Goal: Task Accomplishment & Management: Manage account settings

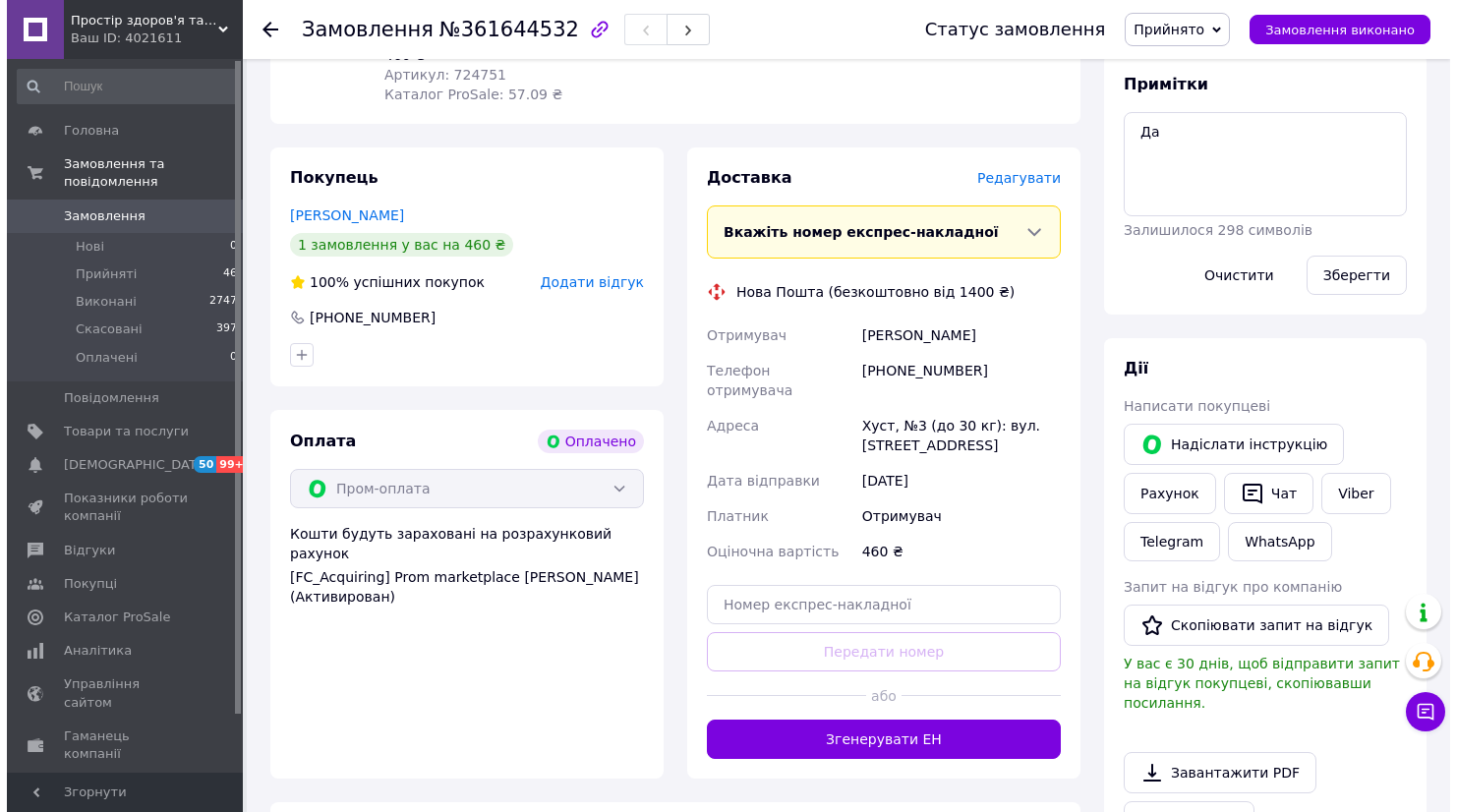
scroll to position [377, 0]
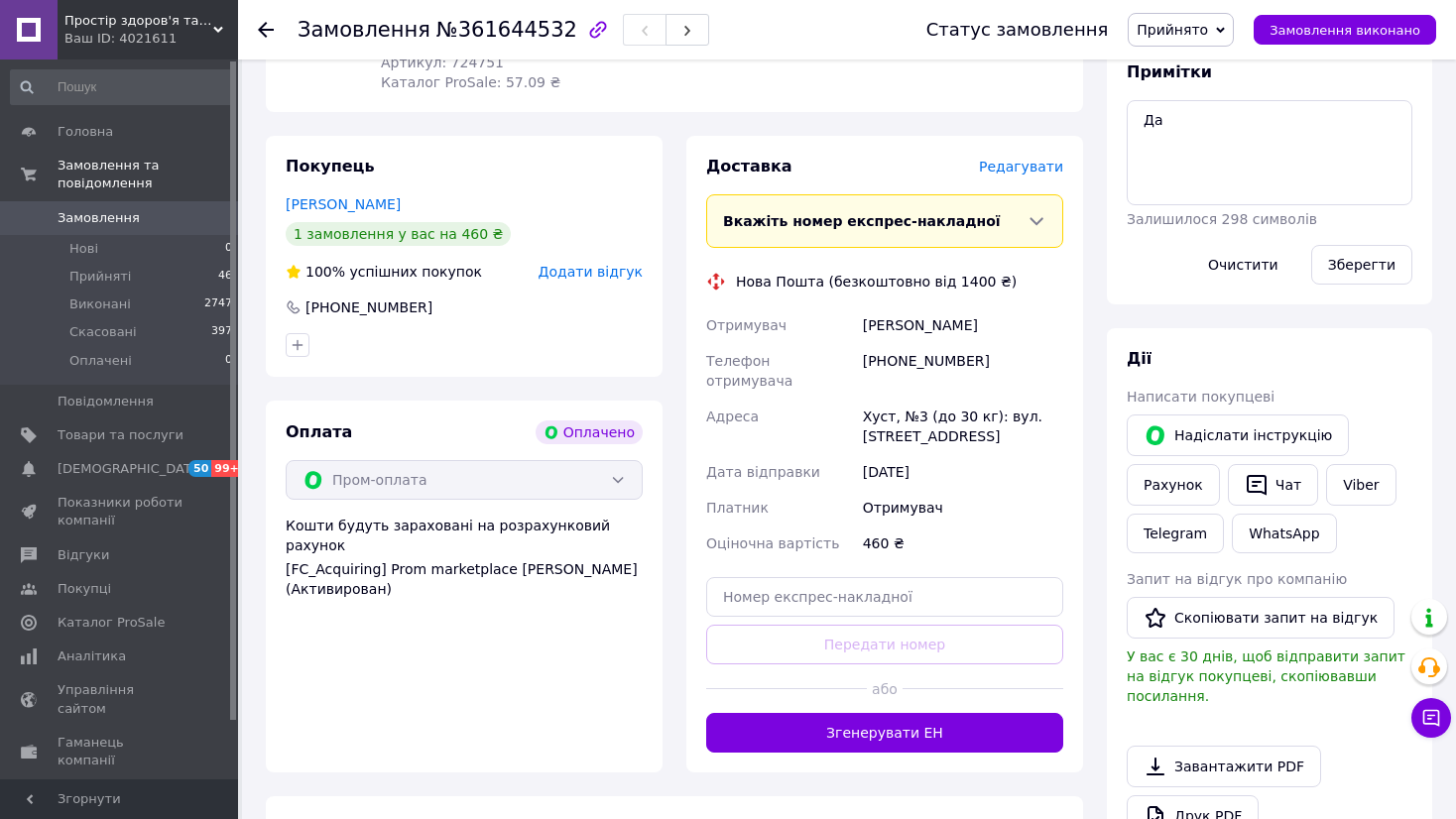
click at [923, 713] on button "Згенерувати ЕН" at bounding box center [885, 733] width 357 height 40
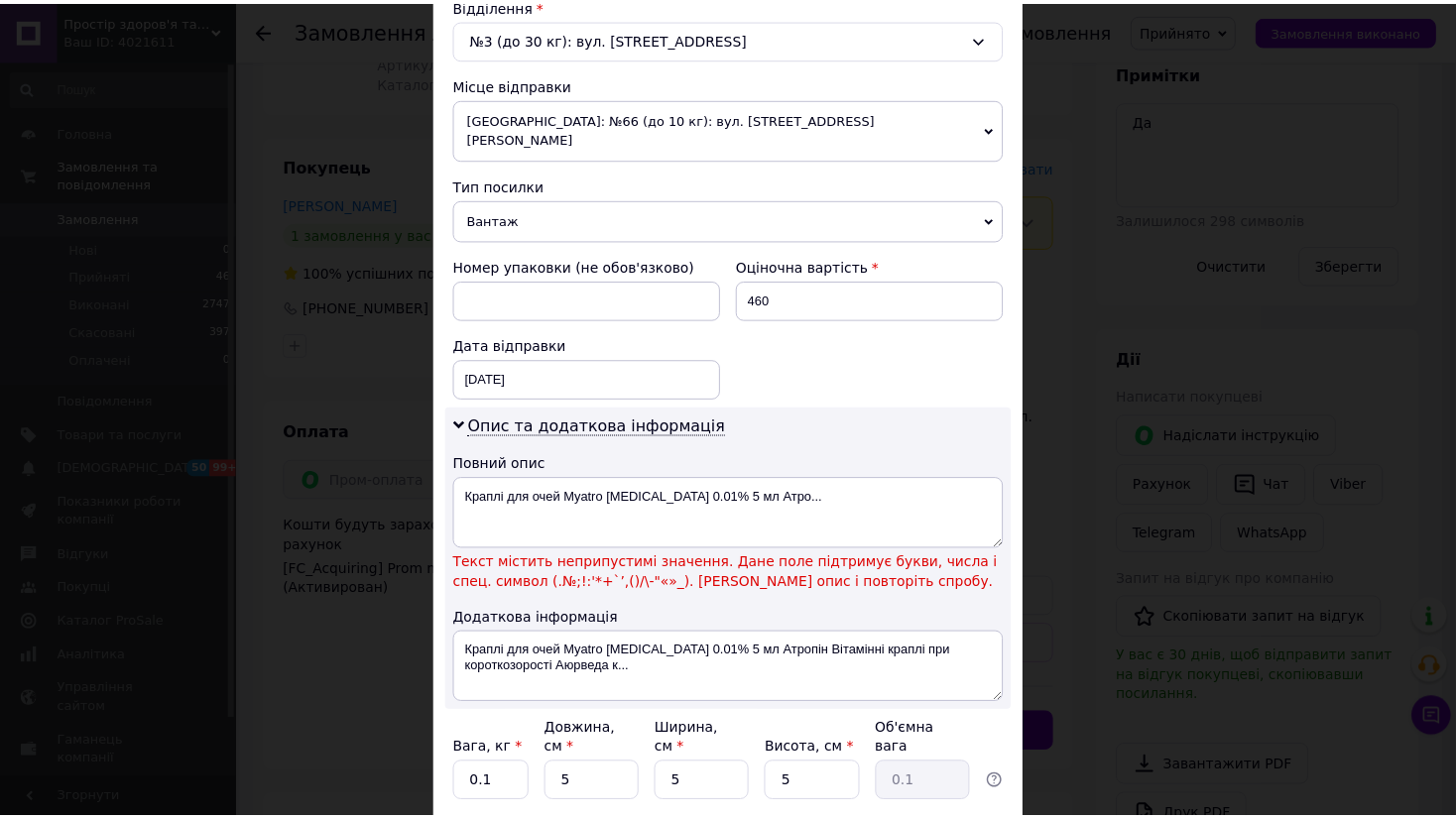
scroll to position [660, 0]
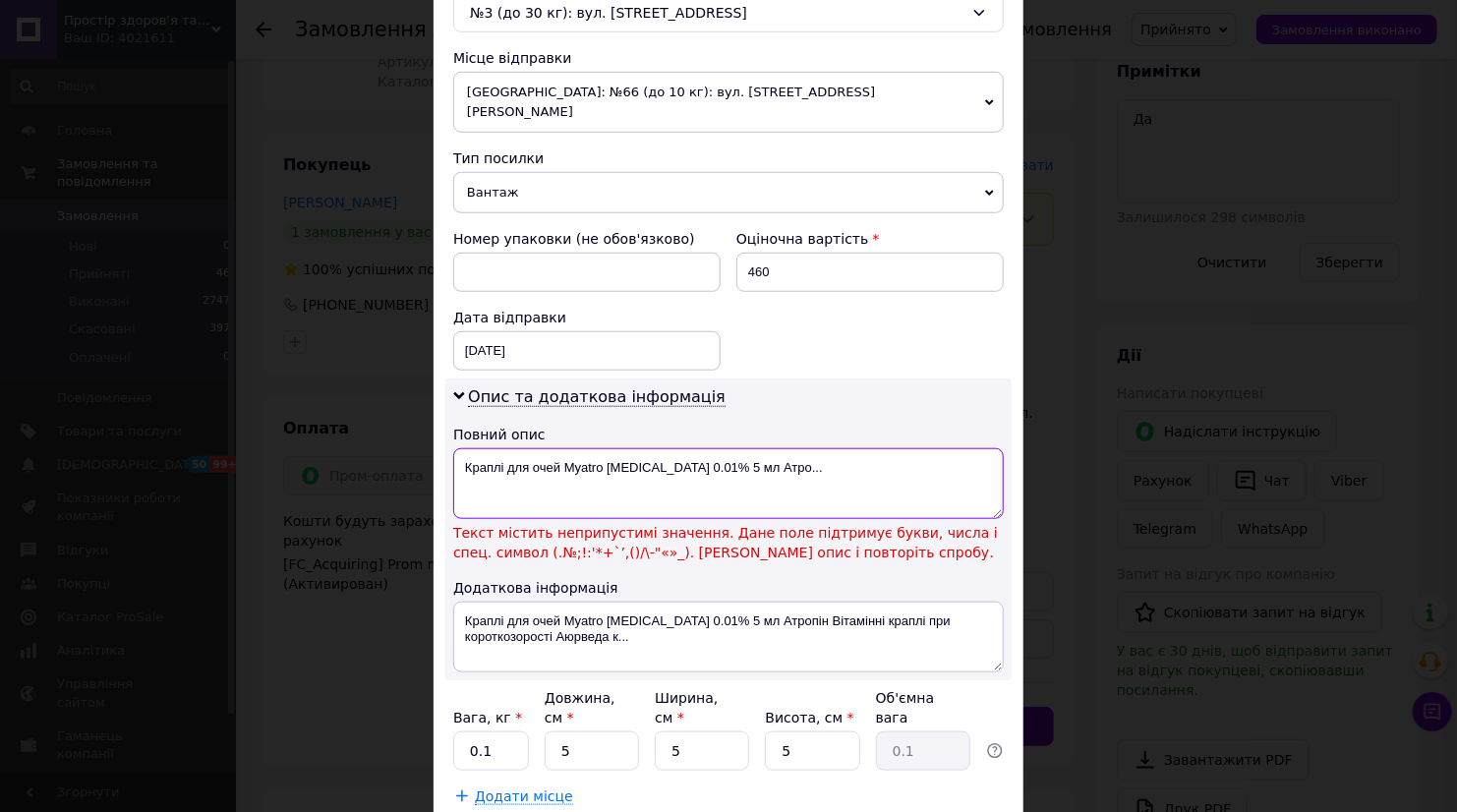
click at [679, 448] on textarea "Краплі для очей Myatro [MEDICAL_DATA] 0.01% 5 мл Атро..." at bounding box center [728, 484] width 551 height 71
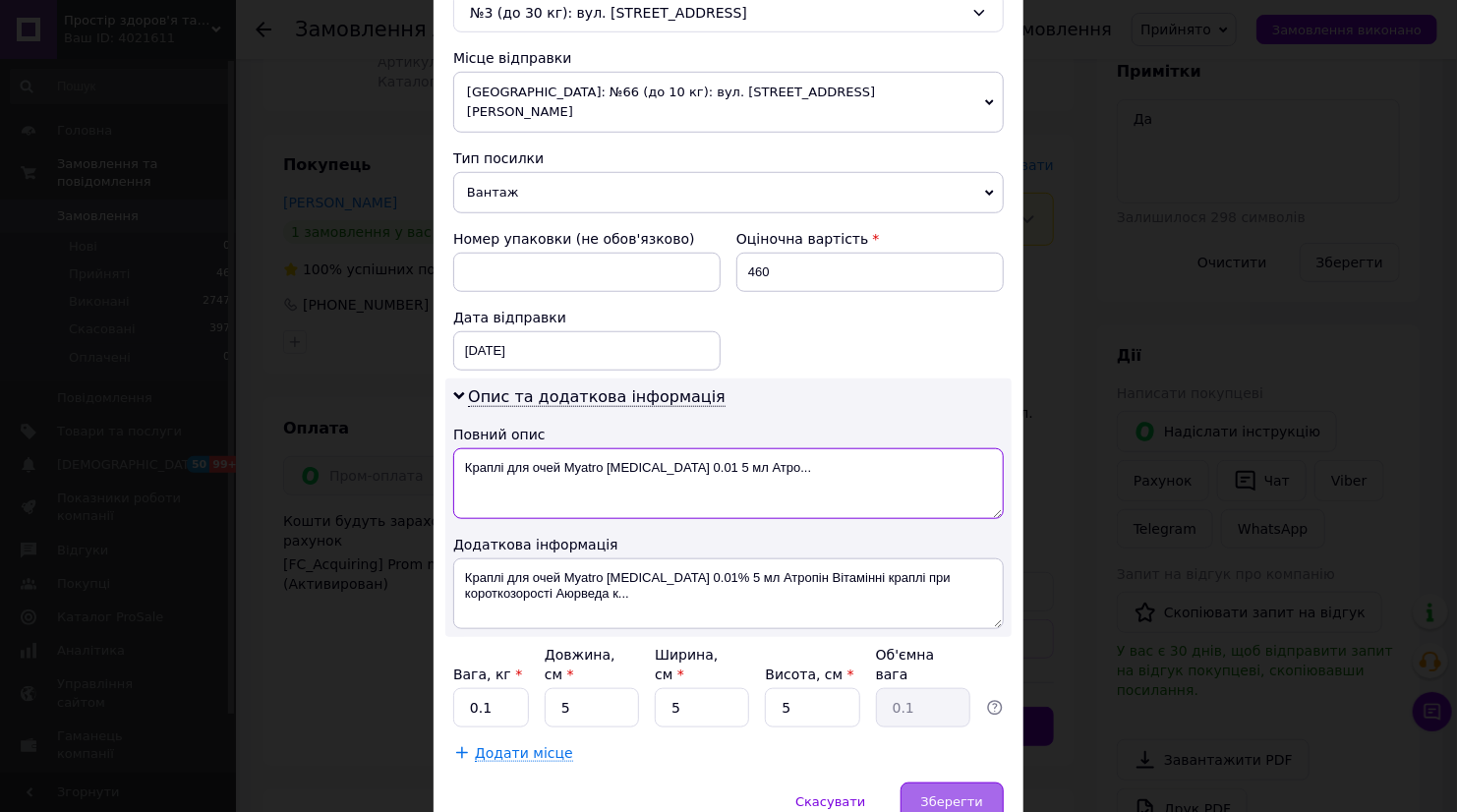
type textarea "Краплі для очей Myatro Atropine 0.01 5 мл Атро..."
click at [966, 794] on span "Зберегти" at bounding box center [952, 801] width 62 height 15
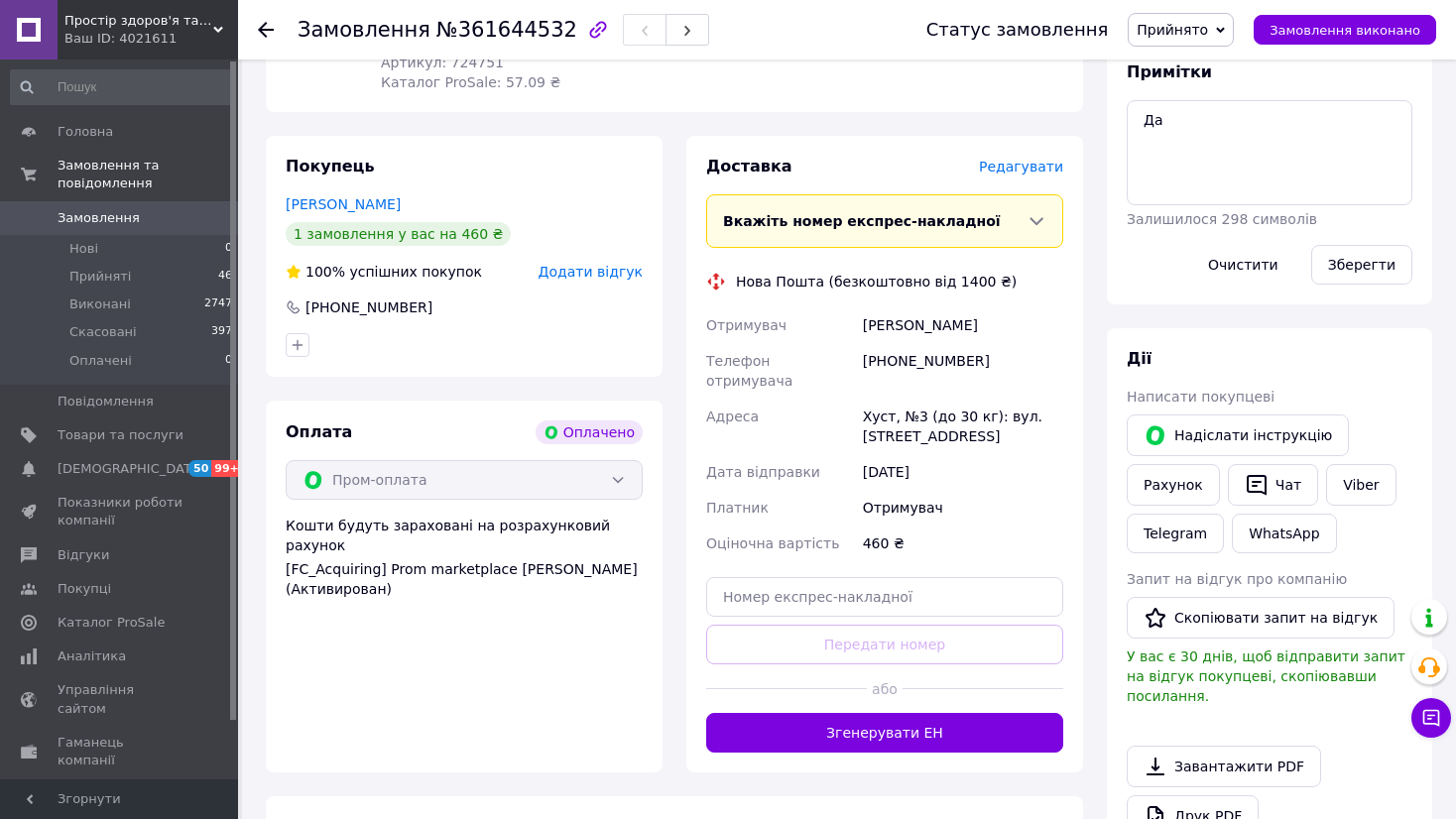
click at [870, 713] on button "Згенерувати ЕН" at bounding box center [885, 733] width 357 height 40
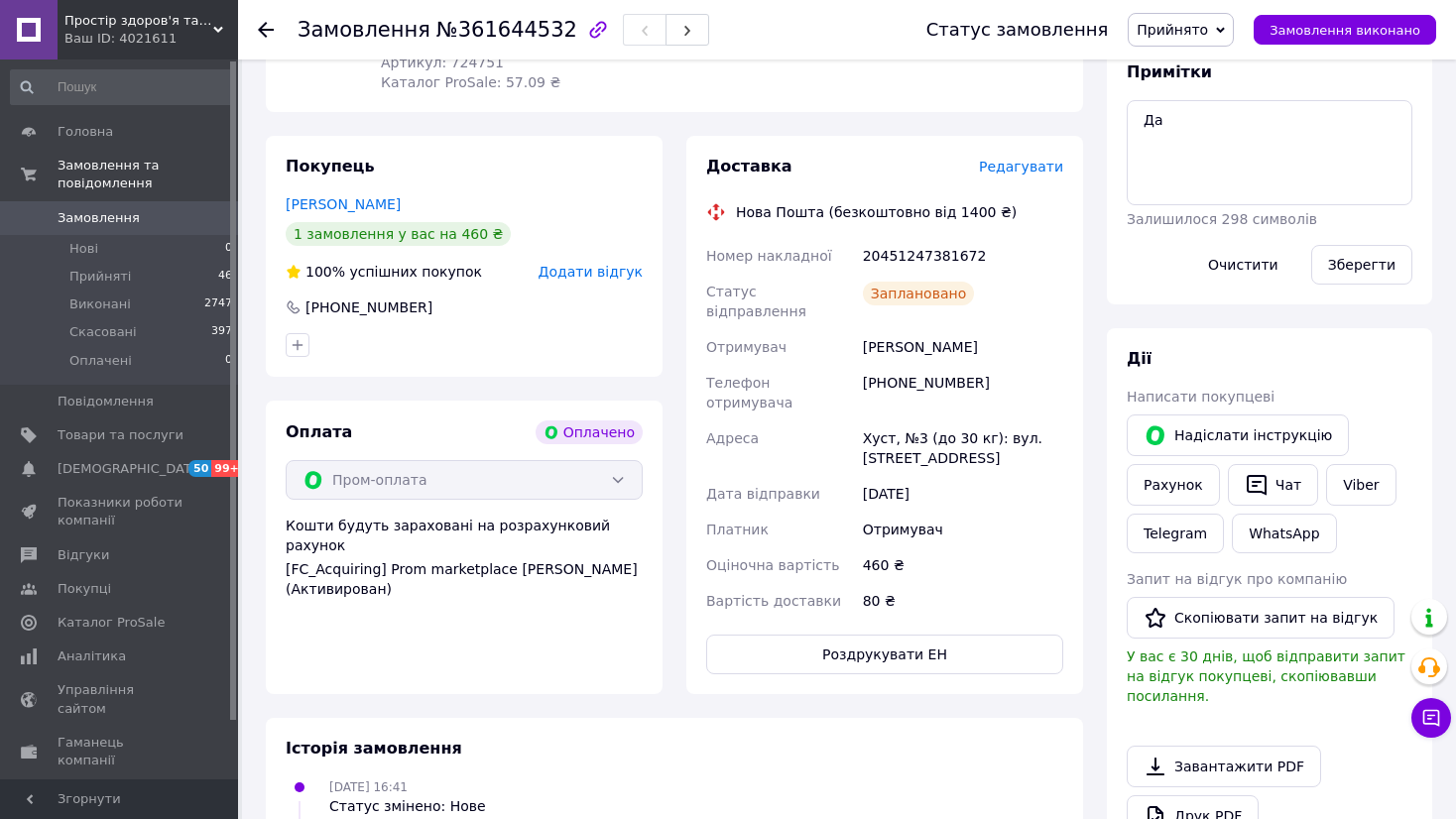
click at [931, 241] on div "20451247381672" at bounding box center [963, 256] width 208 height 36
copy div "20451247381672"
drag, startPoint x: 1252, startPoint y: 176, endPoint x: 1126, endPoint y: 137, distance: 131.9
click at [1126, 137] on div "Примітки Да Залишилося 298 символів Очистити Зберегти" at bounding box center [1270, 173] width 325 height 263
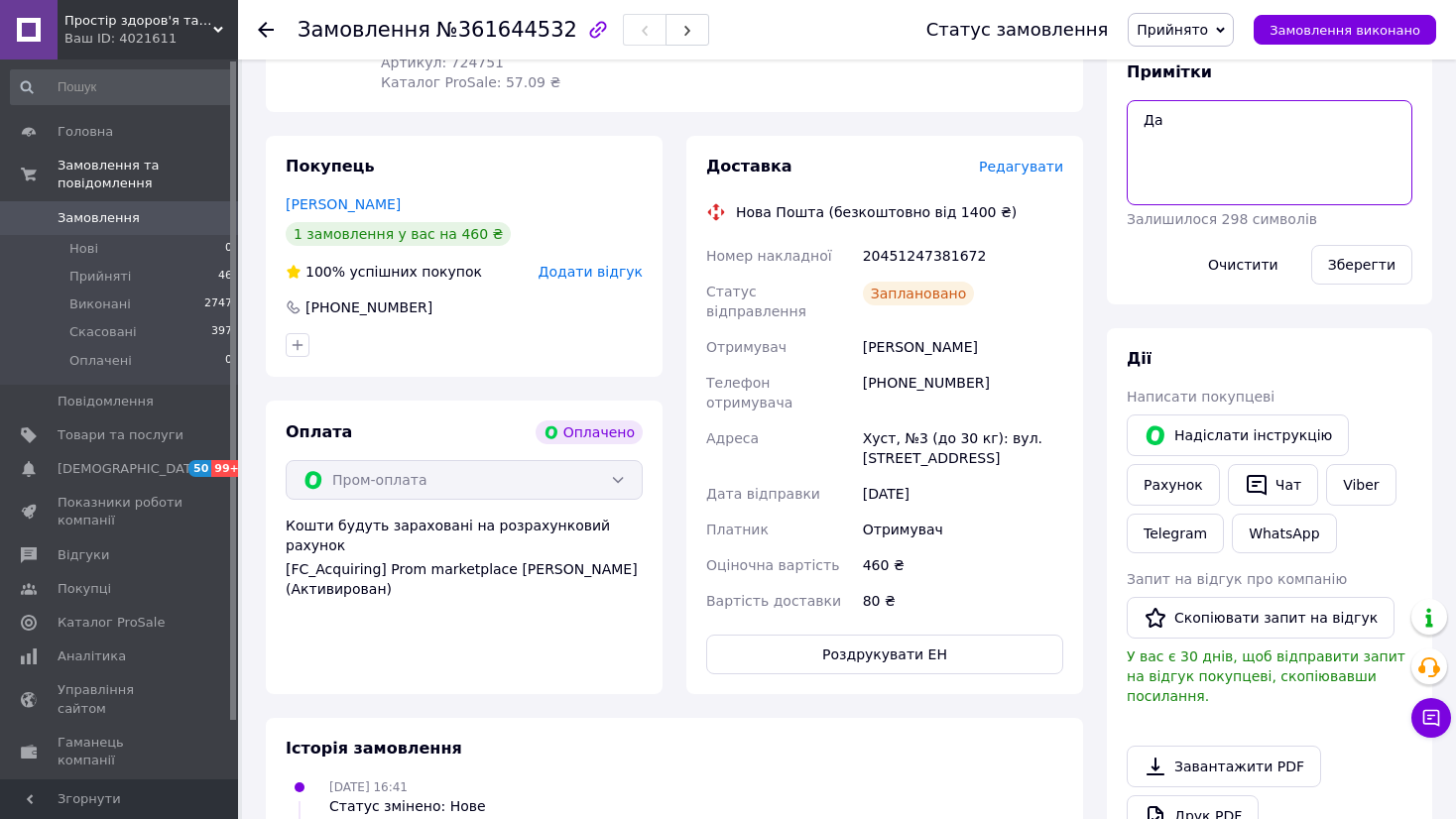
paste textarea "20451247381672"
type textarea "20451247381672"
click at [1388, 261] on button "Зберегти" at bounding box center [1362, 265] width 101 height 40
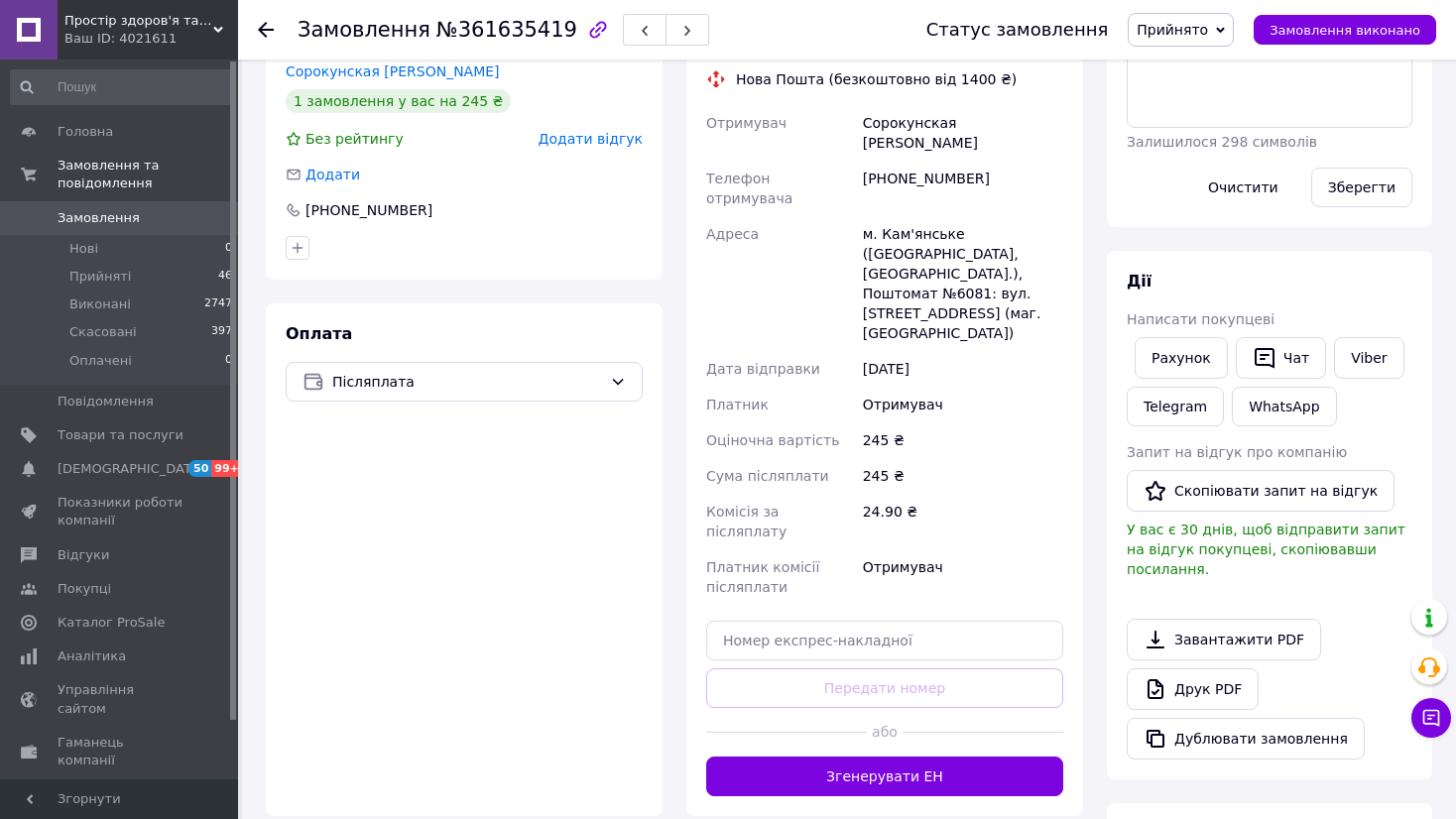
scroll to position [660, 0]
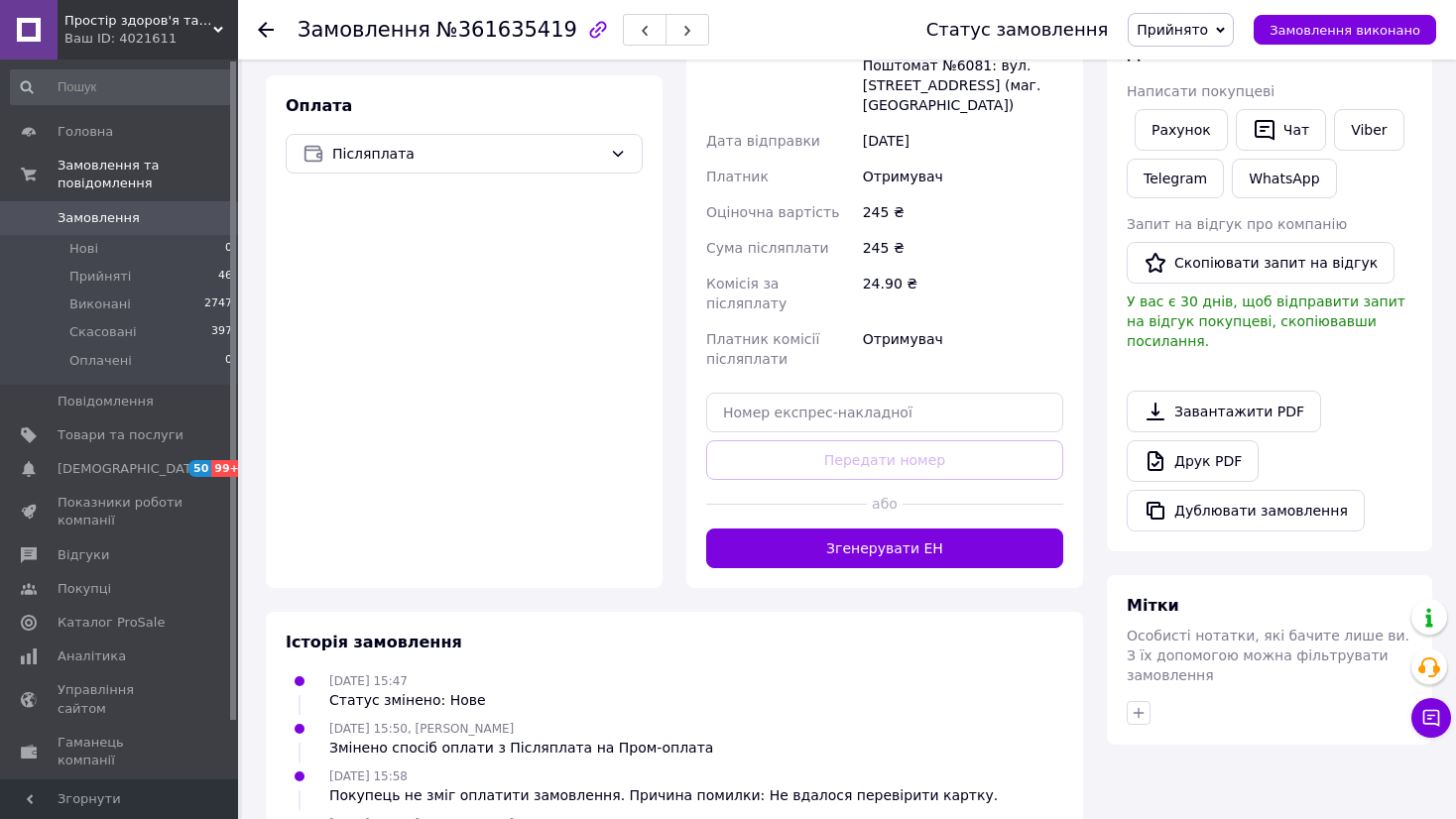
click at [912, 528] on button "Згенерувати ЕН" at bounding box center [885, 548] width 357 height 40
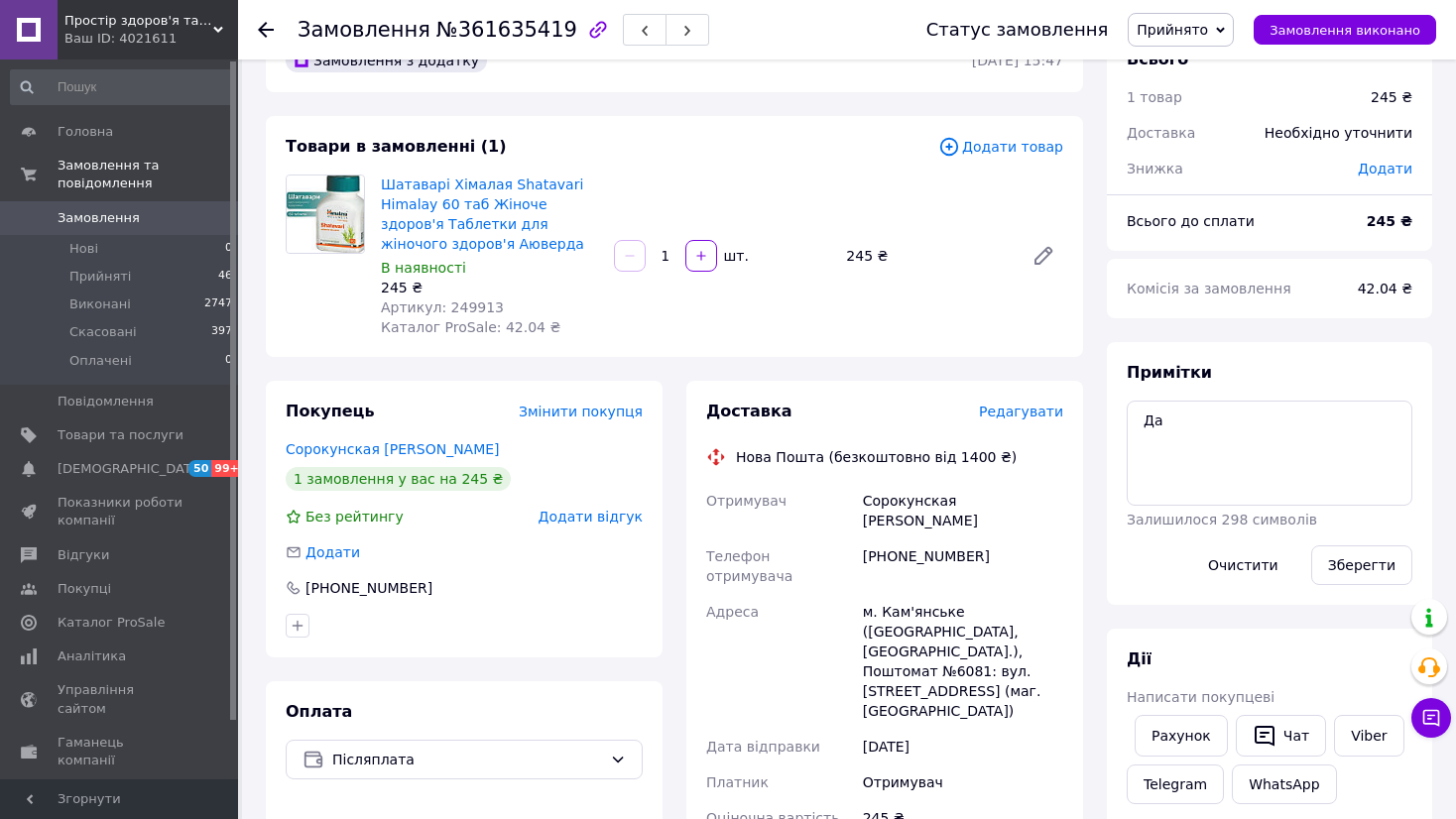
scroll to position [0, 0]
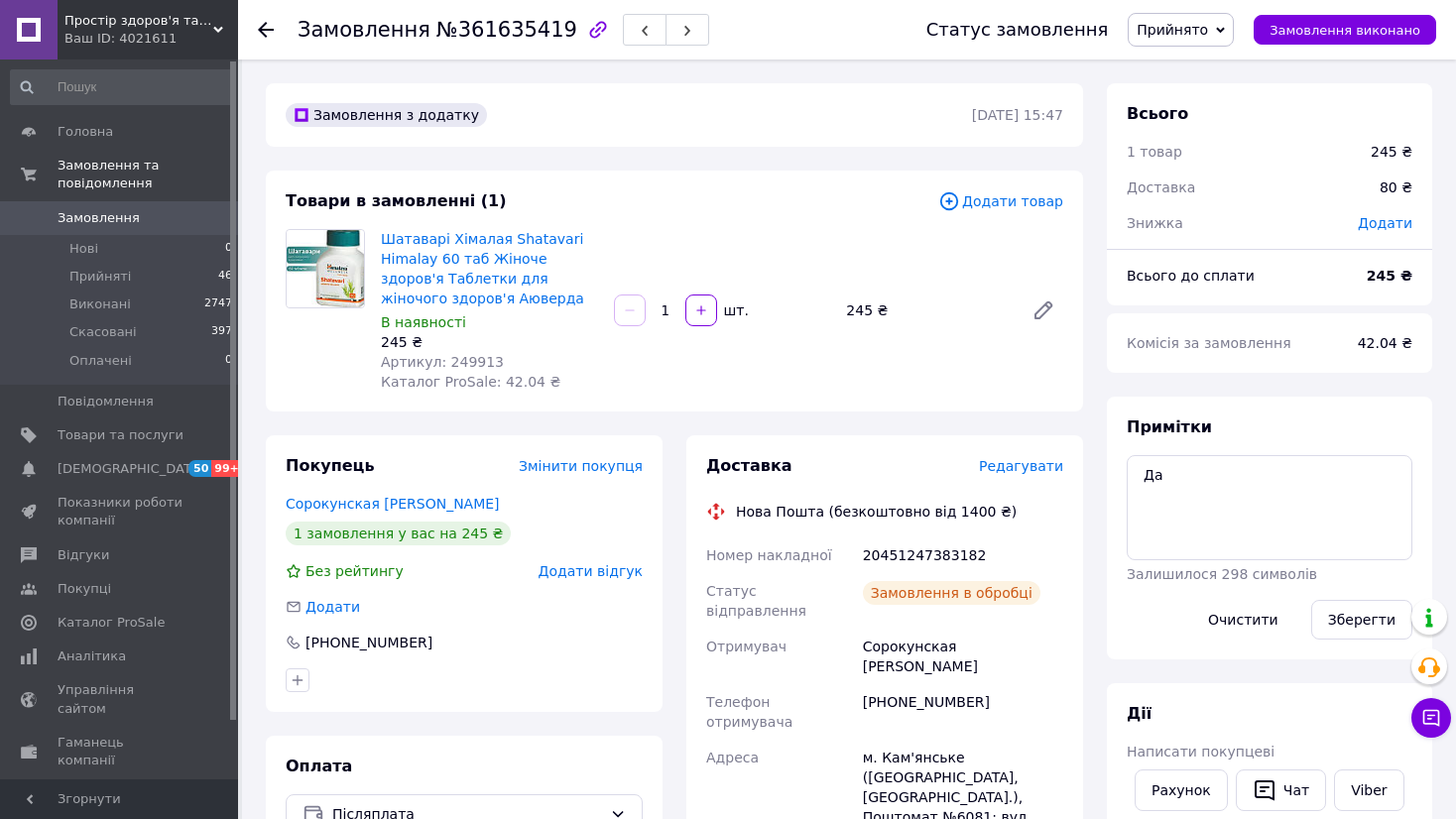
click at [929, 558] on div "20451247383182" at bounding box center [963, 555] width 208 height 36
copy div "20451247383182"
drag, startPoint x: 1208, startPoint y: 491, endPoint x: 1139, endPoint y: 472, distance: 71.6
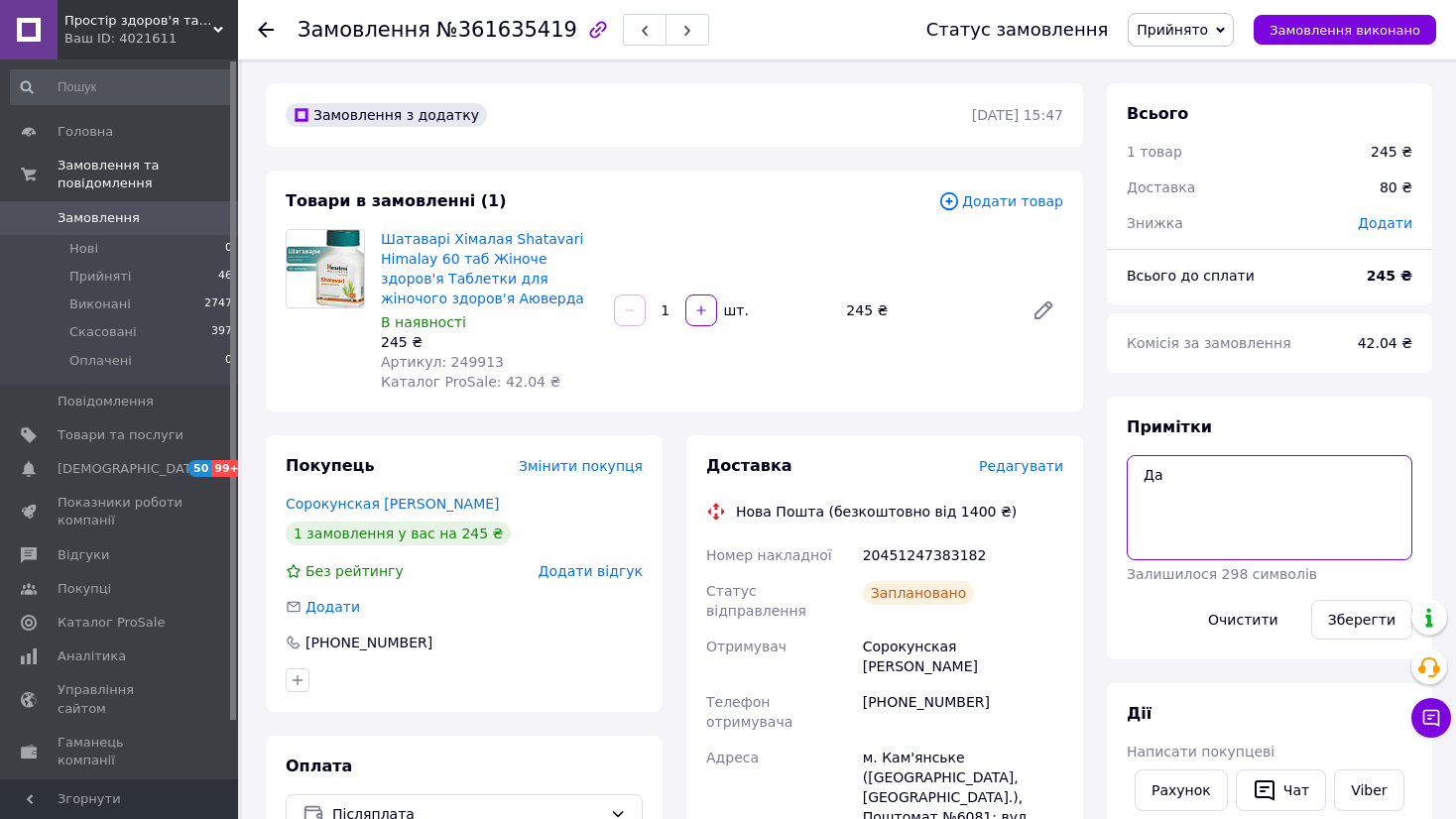
click at [1139, 472] on textarea "Да" at bounding box center [1270, 508] width 286 height 105
paste textarea "20451247383182"
type textarea "20451247383182"
click at [1326, 619] on button "Зберегти" at bounding box center [1362, 620] width 101 height 40
